Goal: Task Accomplishment & Management: Manage account settings

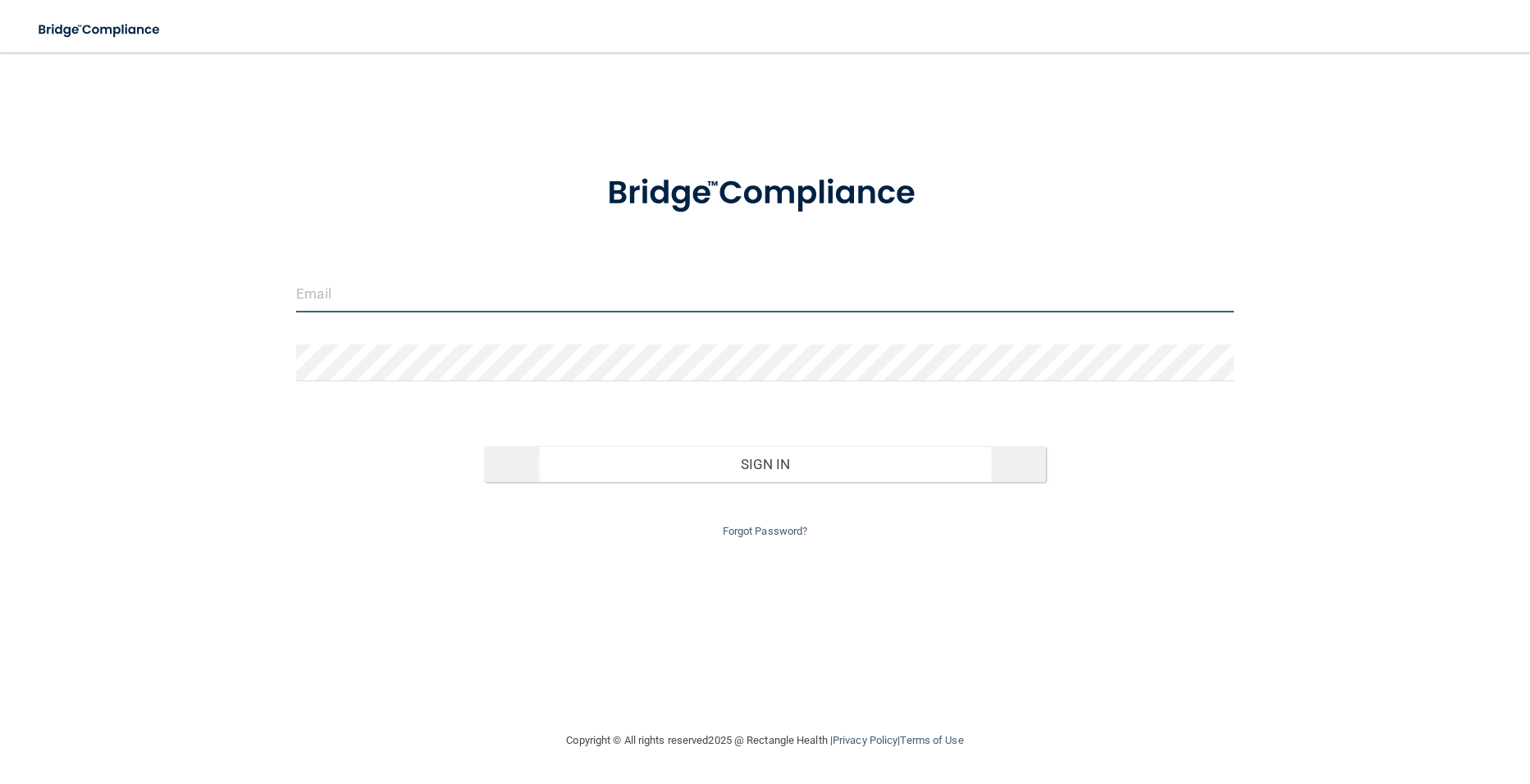
type input "[EMAIL_ADDRESS][DOMAIN_NAME]"
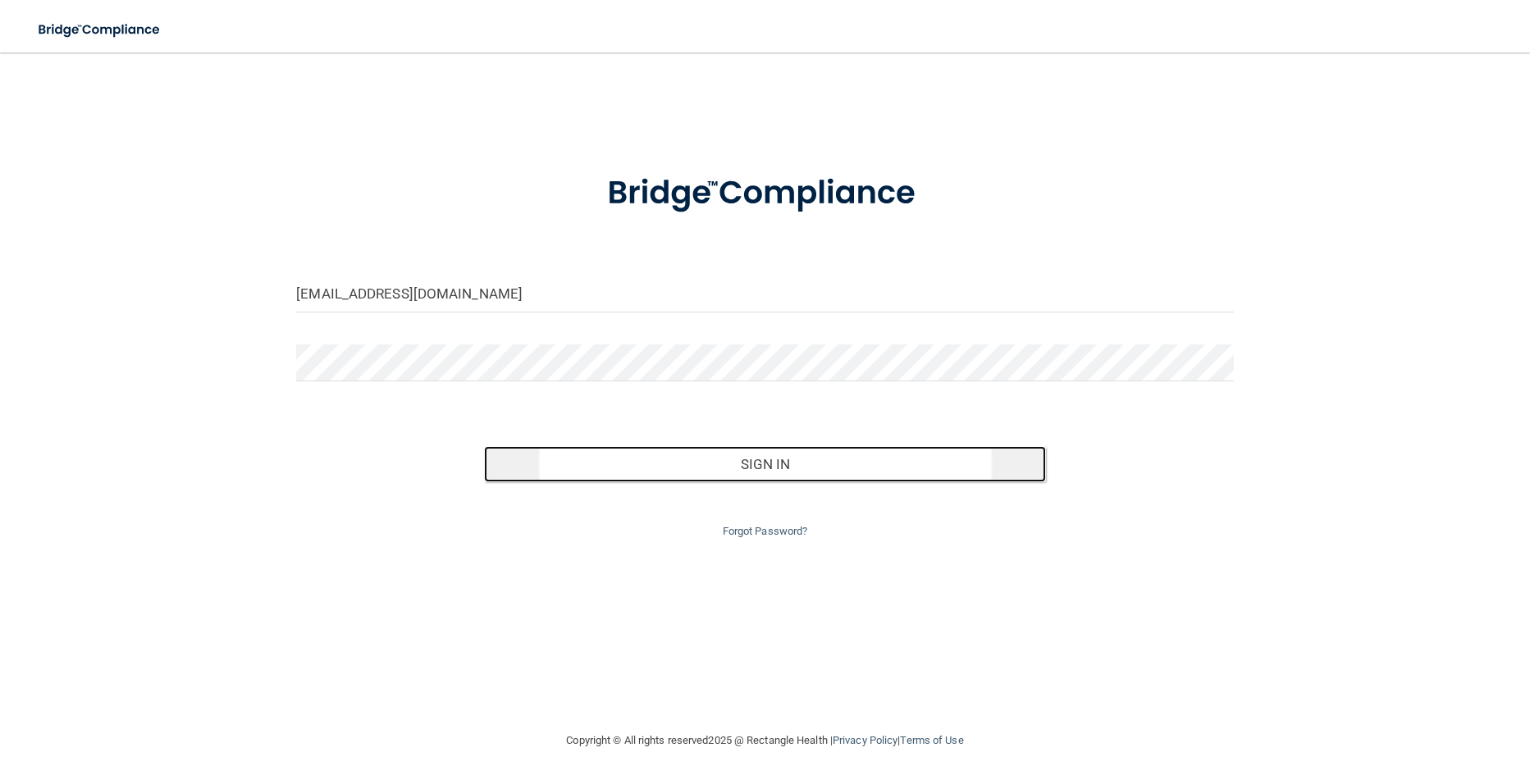
click at [747, 467] on button "Sign In" at bounding box center [765, 464] width 562 height 36
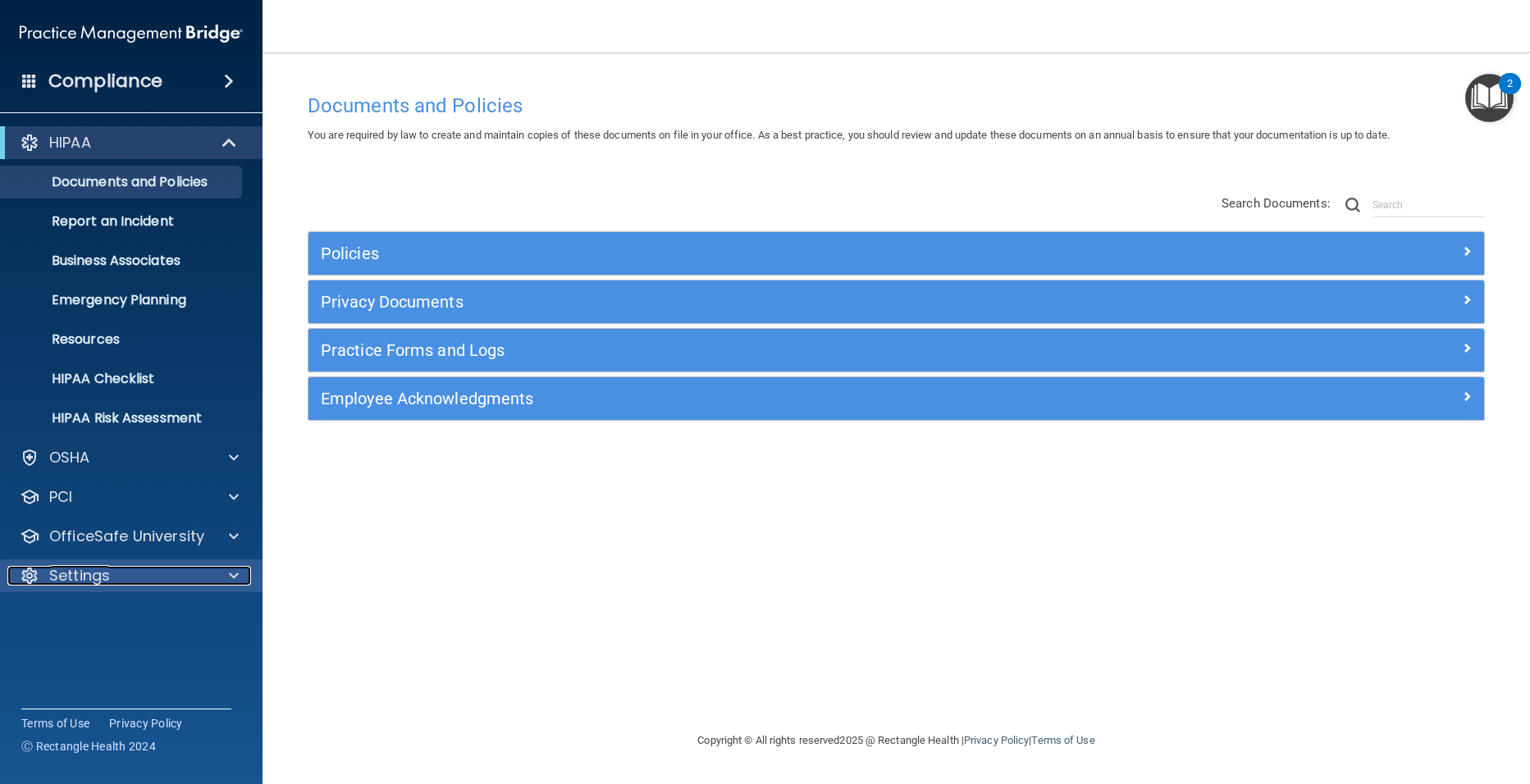
click at [84, 573] on p "Settings" at bounding box center [79, 575] width 61 height 20
click at [67, 659] on p "My Users" at bounding box center [123, 654] width 224 height 16
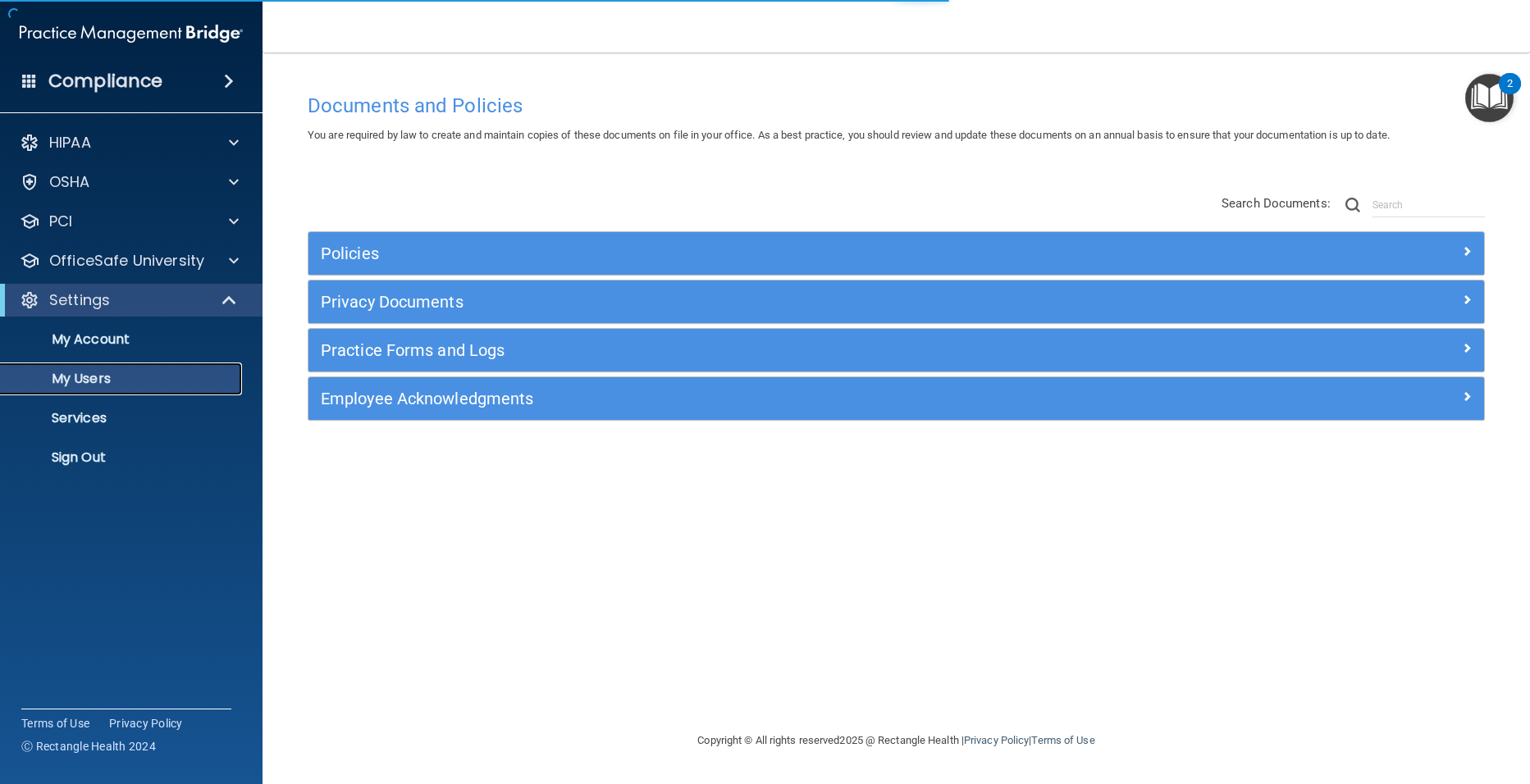
select select "20"
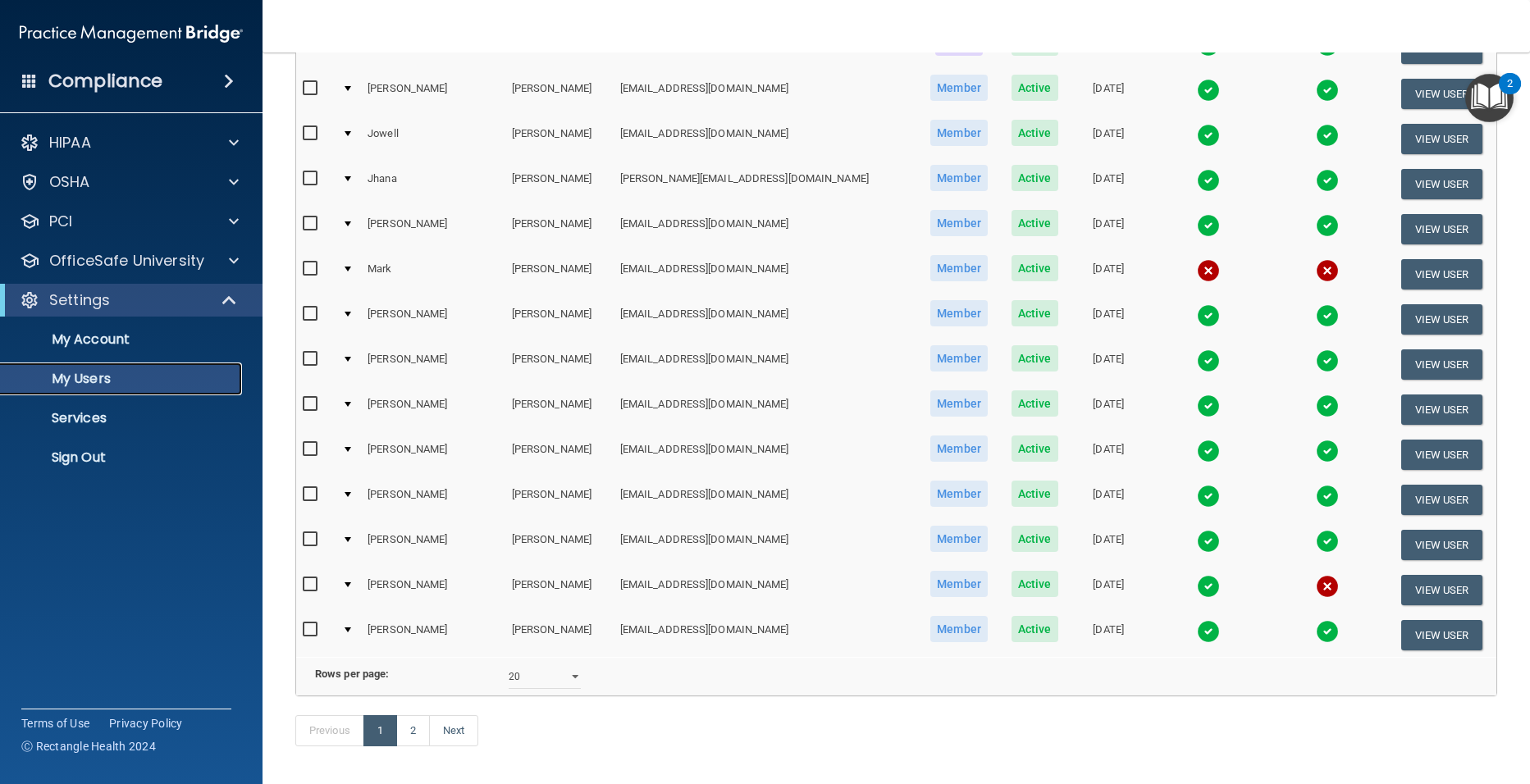
scroll to position [574, 0]
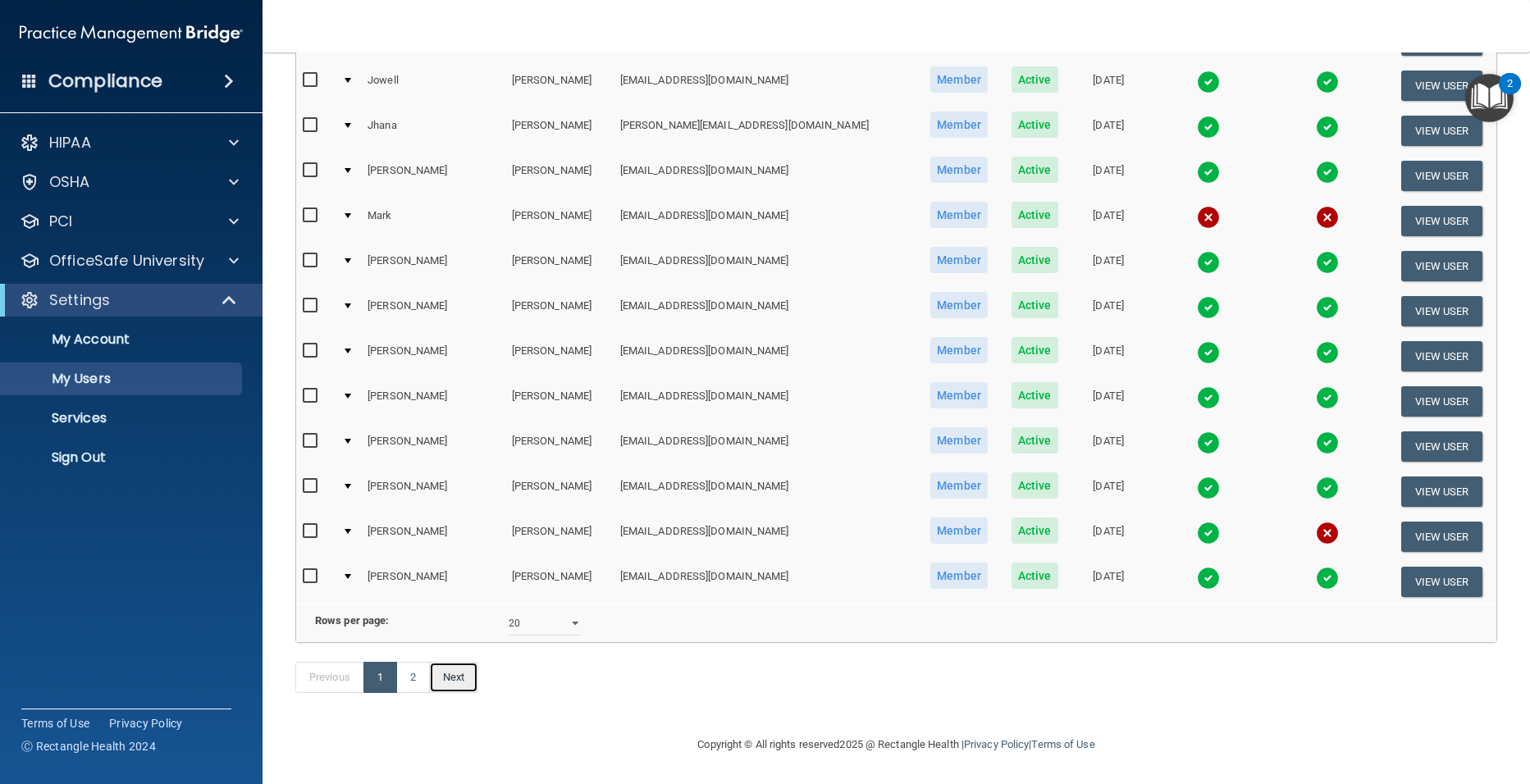
click at [448, 673] on link "Next" at bounding box center [454, 677] width 49 height 31
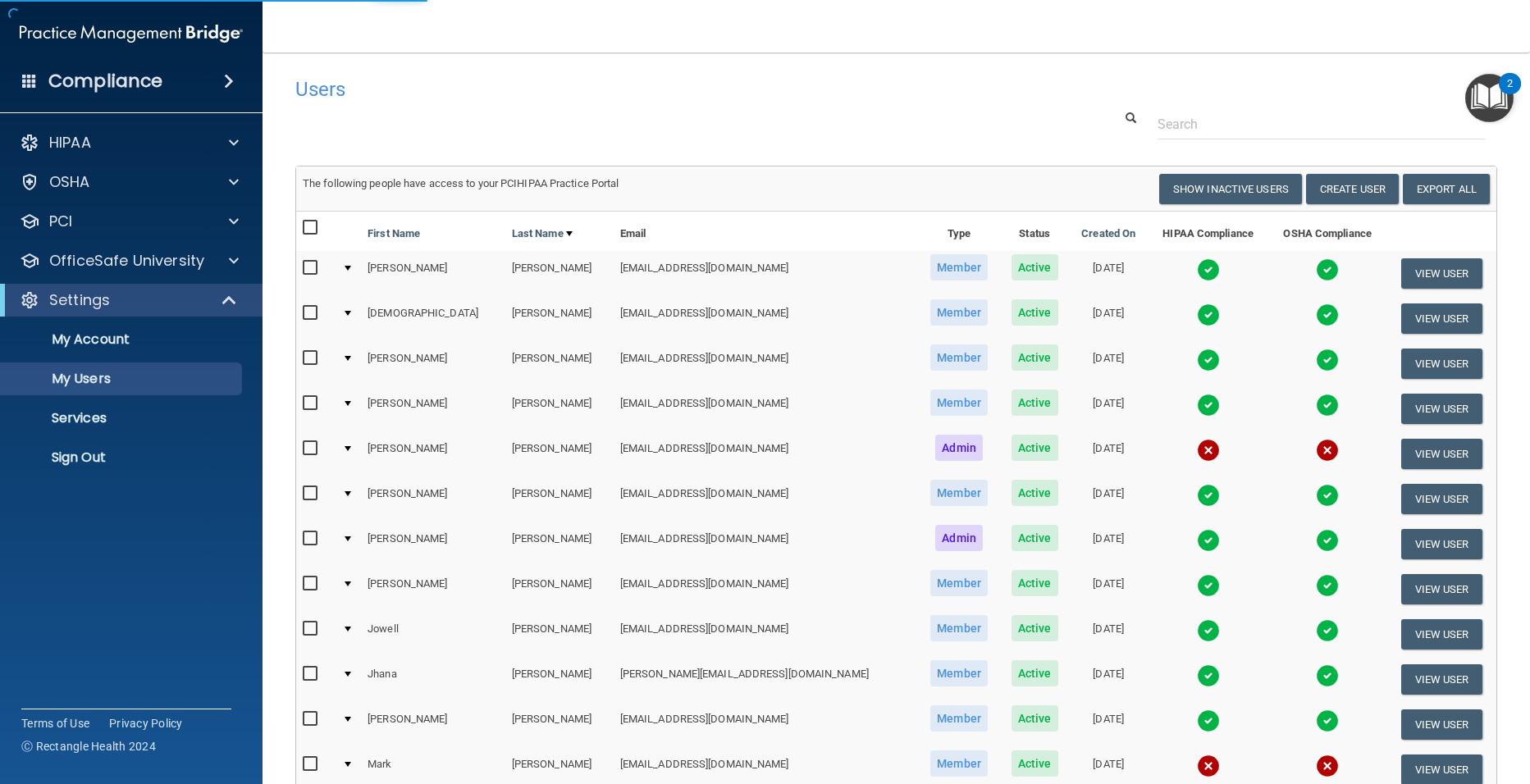
select select "20"
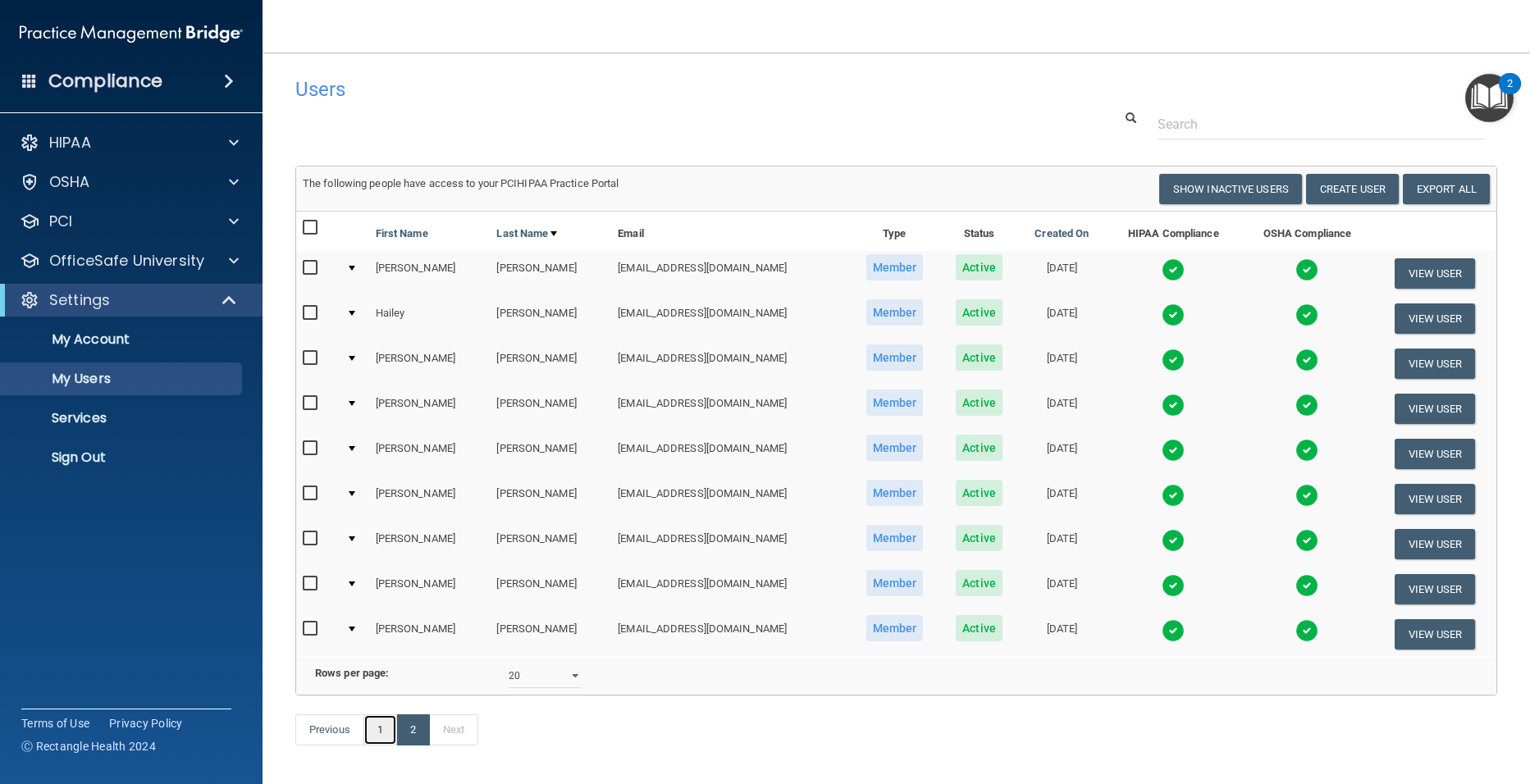
click at [388, 745] on link "1" at bounding box center [380, 730] width 33 height 31
select select "20"
